Goal: Task Accomplishment & Management: Use online tool/utility

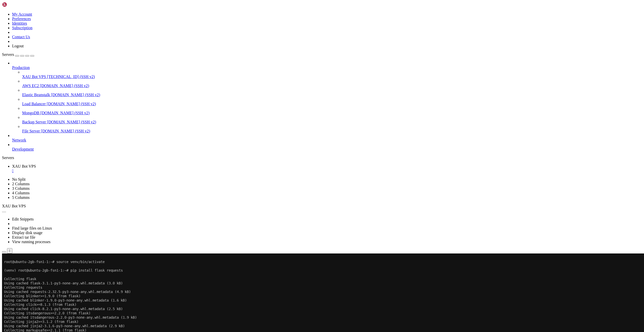
scroll to position [2, 1]
click at [22, 267] on button "Reconnect" at bounding box center [12, 269] width 20 height 5
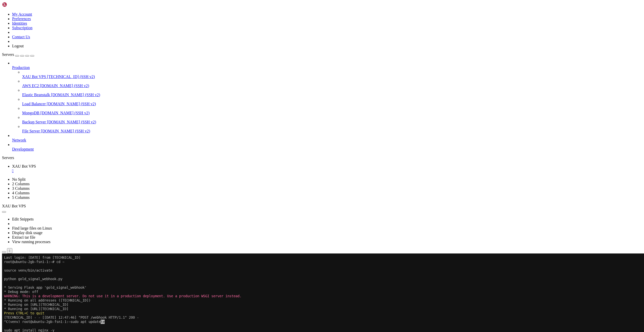
scroll to position [1428, 0]
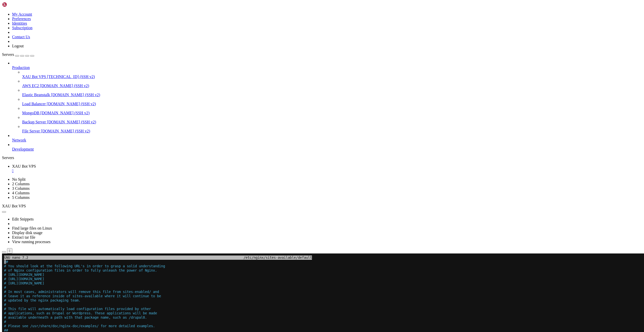
drag, startPoint x: 95, startPoint y: 484, endPoint x: 65, endPoint y: 375, distance: 113.2
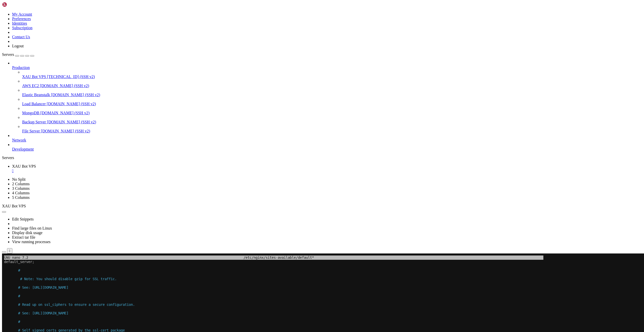
drag, startPoint x: 181, startPoint y: 534, endPoint x: 104, endPoint y: 469, distance: 100.6
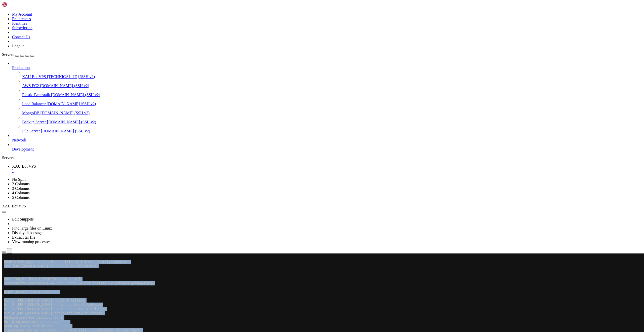
scroll to position [0, 0]
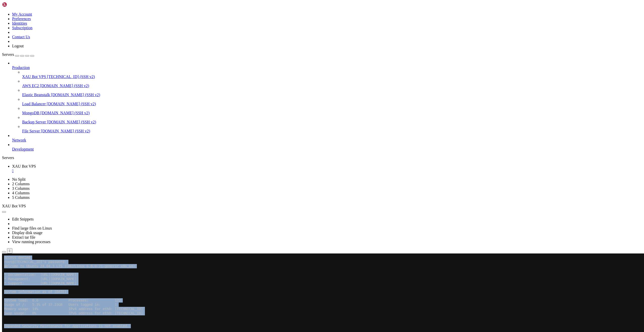
drag, startPoint x: 151, startPoint y: 534, endPoint x: 20, endPoint y: 205, distance: 354.4
click html "Page up Access denied root@[TECHNICAL_ID]'s password: Welcome to Ubuntu 24.04.3…"
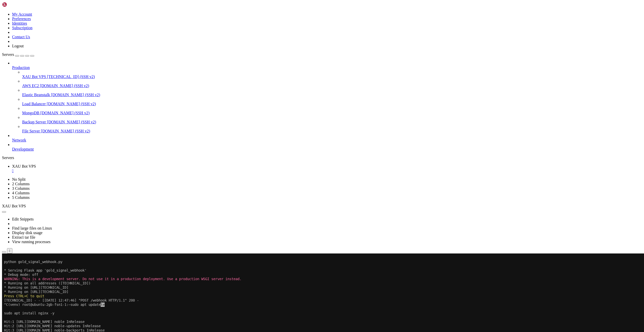
scroll to position [1445, 0]
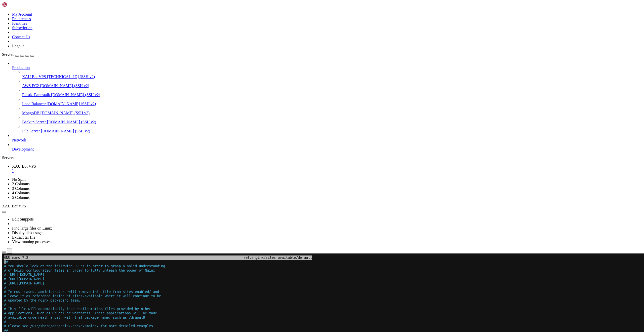
drag, startPoint x: 35, startPoint y: 369, endPoint x: 68, endPoint y: 388, distance: 38.6
click at [2, 52] on link "Servers" at bounding box center [18, 54] width 32 height 4
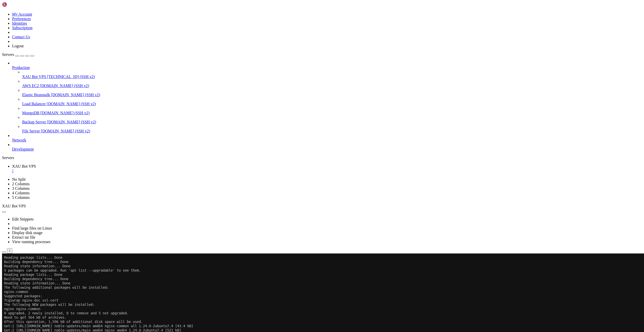
scroll to position [1522, 0]
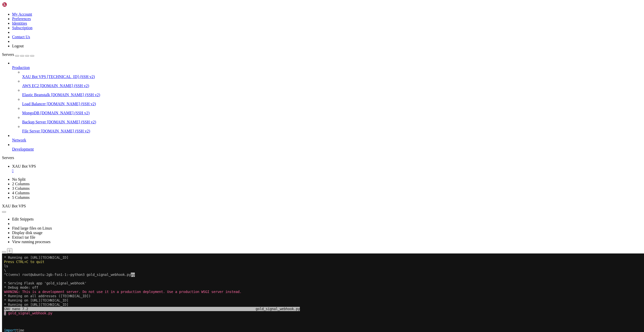
scroll to position [1851, 0]
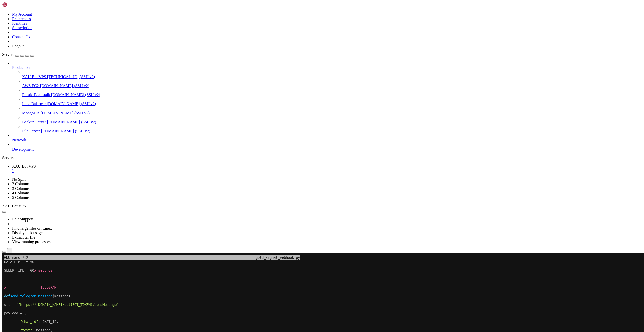
drag, startPoint x: 49, startPoint y: 501, endPoint x: 42, endPoint y: 501, distance: 6.5
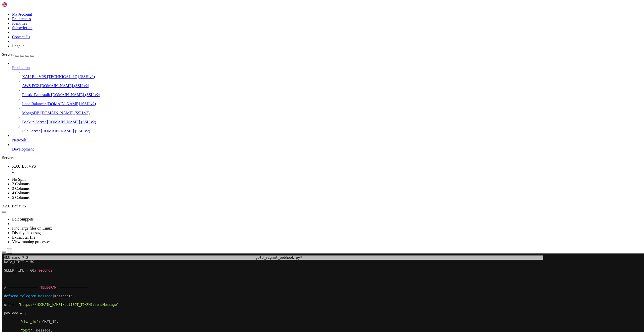
drag, startPoint x: 71, startPoint y: 449, endPoint x: 9, endPoint y: 421, distance: 68.1
drag, startPoint x: 7, startPoint y: 423, endPoint x: 78, endPoint y: 430, distance: 71.0
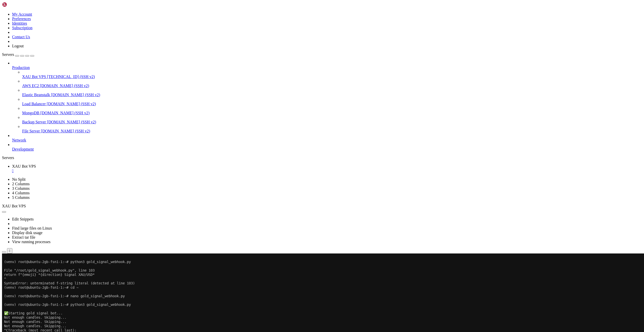
scroll to position [1872, 0]
click at [22, 267] on button "Reconnect" at bounding box center [12, 269] width 20 height 5
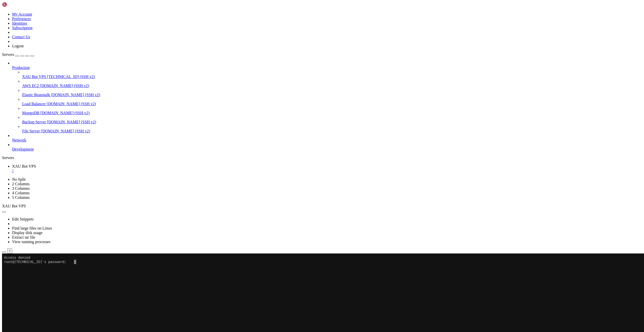
click at [81, 265] on x-row at bounding box center [292, 266] width 576 height 4
click at [81, 262] on x-row "root@[TECHNICAL_ID]'s password:" at bounding box center [292, 261] width 576 height 4
click at [26, 74] on span "XAU Bot VPS" at bounding box center [34, 76] width 24 height 4
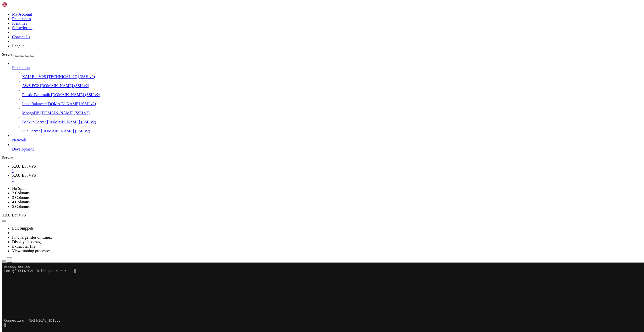
scroll to position [0, 0]
drag, startPoint x: 345, startPoint y: 89, endPoint x: 352, endPoint y: 94, distance: 7.7
click at [345, 326] on div "Reconnect" at bounding box center [322, 328] width 640 height 5
click at [22, 326] on button "Reconnect" at bounding box center [12, 328] width 20 height 5
click at [371, 326] on div "Reconnect" at bounding box center [322, 328] width 640 height 5
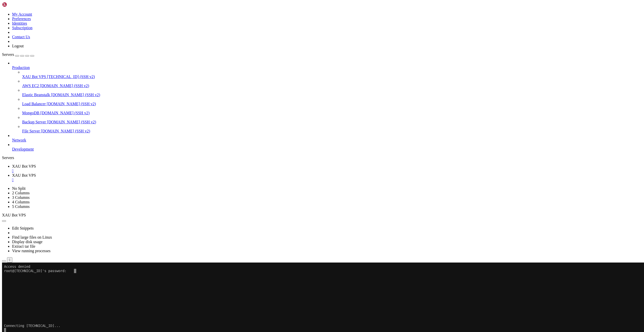
click at [333, 326] on div "Reconnect" at bounding box center [322, 328] width 640 height 5
click at [22, 326] on button "Reconnect" at bounding box center [12, 328] width 20 height 5
click at [135, 178] on div "" at bounding box center [327, 180] width 630 height 5
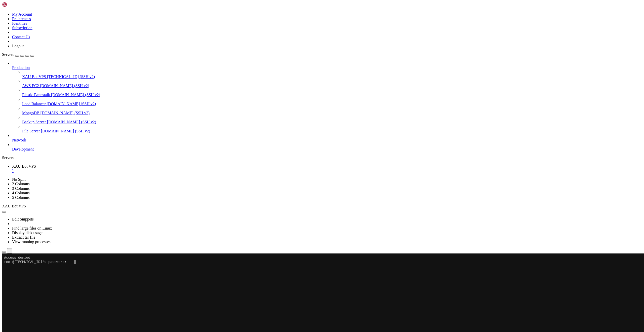
click at [81, 262] on x-row "root@[TECHNICAL_ID]'s password:" at bounding box center [292, 261] width 576 height 4
click at [22, 267] on button "Reconnect" at bounding box center [12, 269] width 20 height 5
click at [93, 262] on x-row "root@[TECHNICAL_ID]'s password:" at bounding box center [292, 261] width 576 height 4
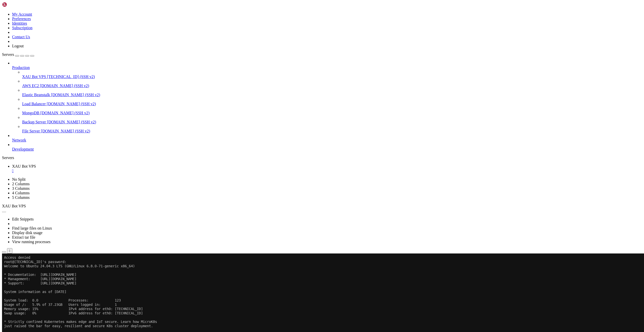
click at [22, 267] on button "Reconnect" at bounding box center [12, 269] width 20 height 5
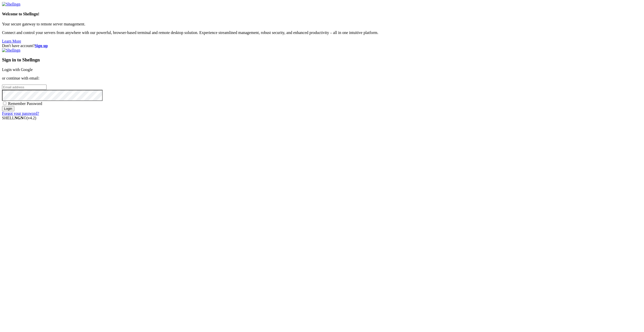
click at [33, 72] on link "Login with Google" at bounding box center [17, 69] width 31 height 4
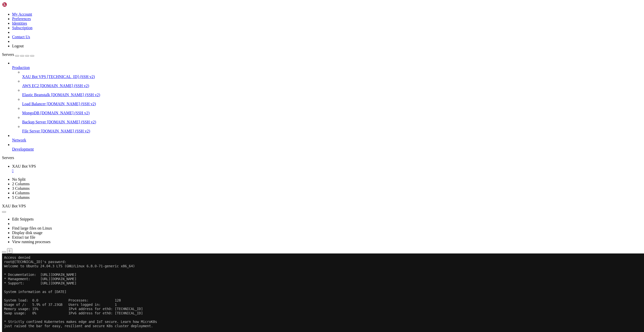
scroll to position [2, 1]
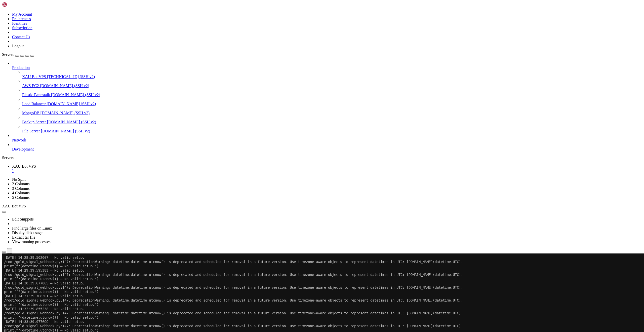
scroll to position [2445, 0]
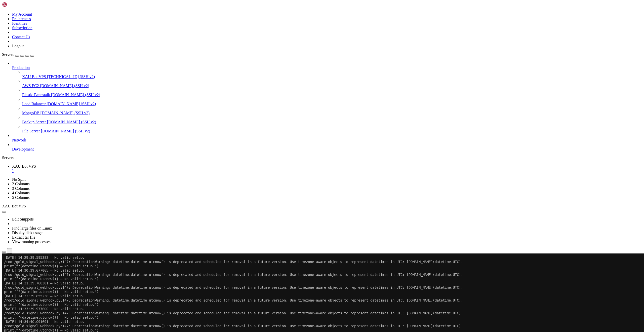
scroll to position [2475, 0]
